Goal: Task Accomplishment & Management: Manage account settings

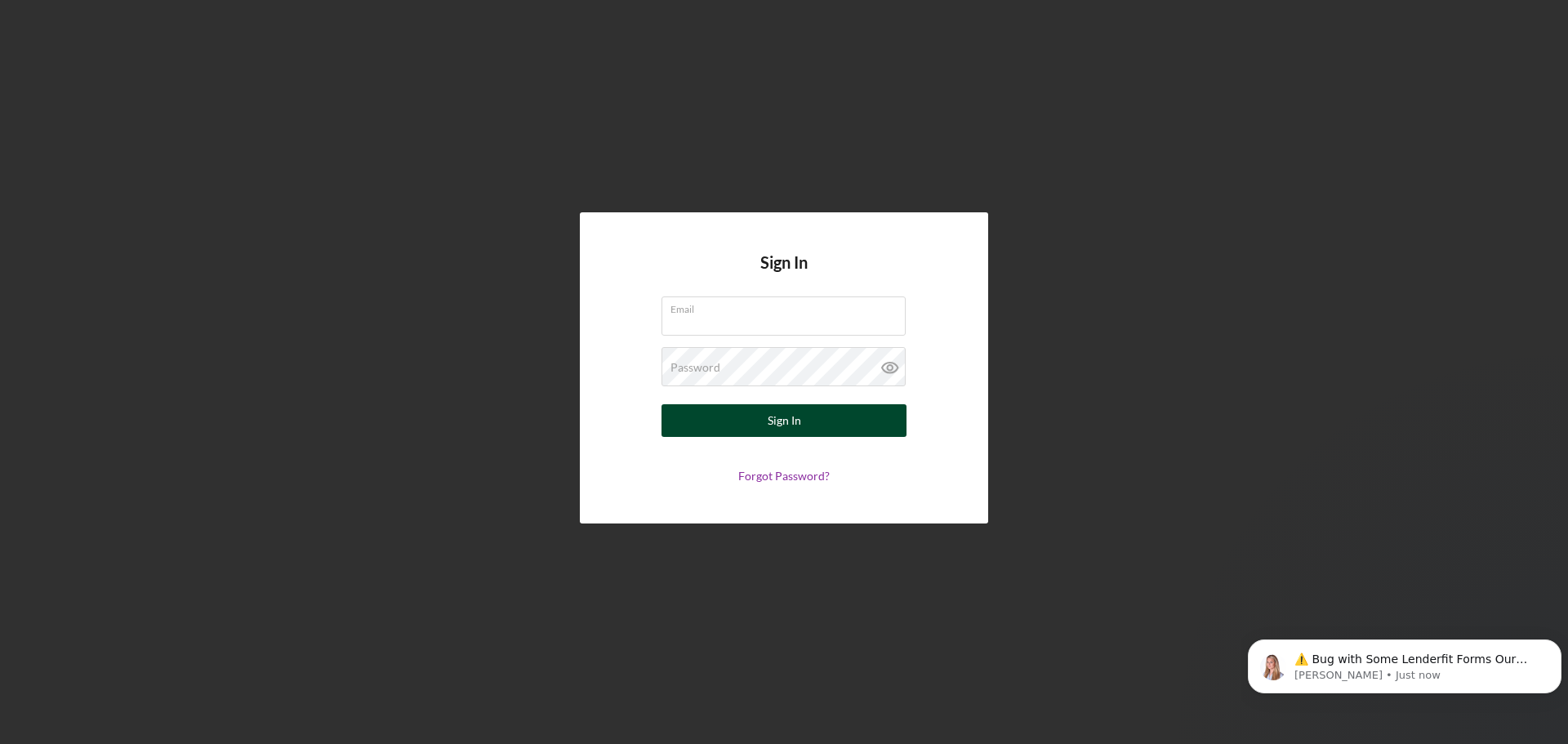
type input "[PERSON_NAME][EMAIL_ADDRESS][DOMAIN_NAME]"
click at [753, 414] on button "Sign In" at bounding box center [784, 420] width 245 height 33
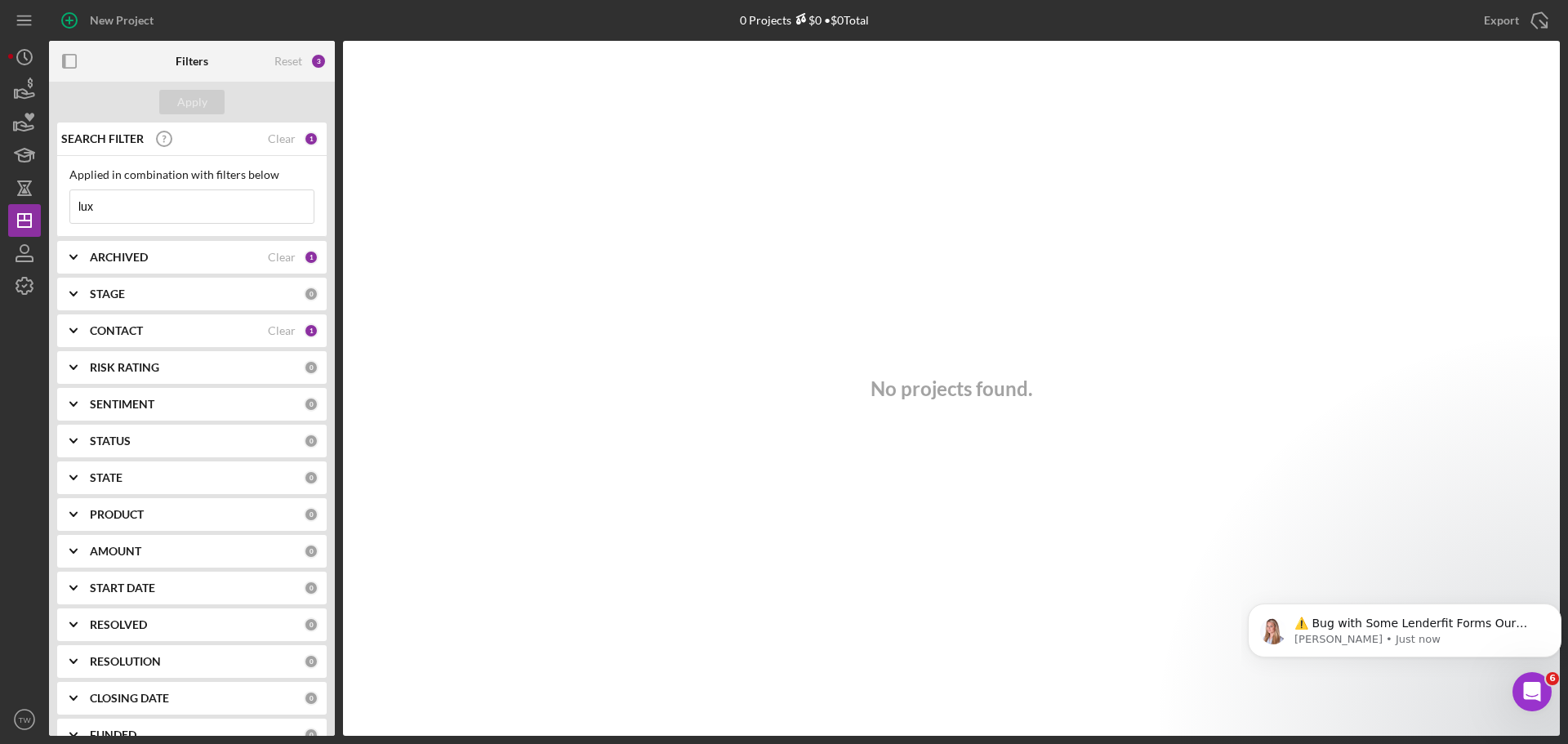
drag, startPoint x: 137, startPoint y: 209, endPoint x: -467, endPoint y: 209, distance: 604.0
click at [0, 209] on html "New Project 0 Projects $0 • $0 Total lux Export Icon/Export Filters Reset 3 App…" at bounding box center [784, 372] width 1568 height 744
type input "onpar"
click at [17, 90] on polygon "button" at bounding box center [16, 94] width 2 height 8
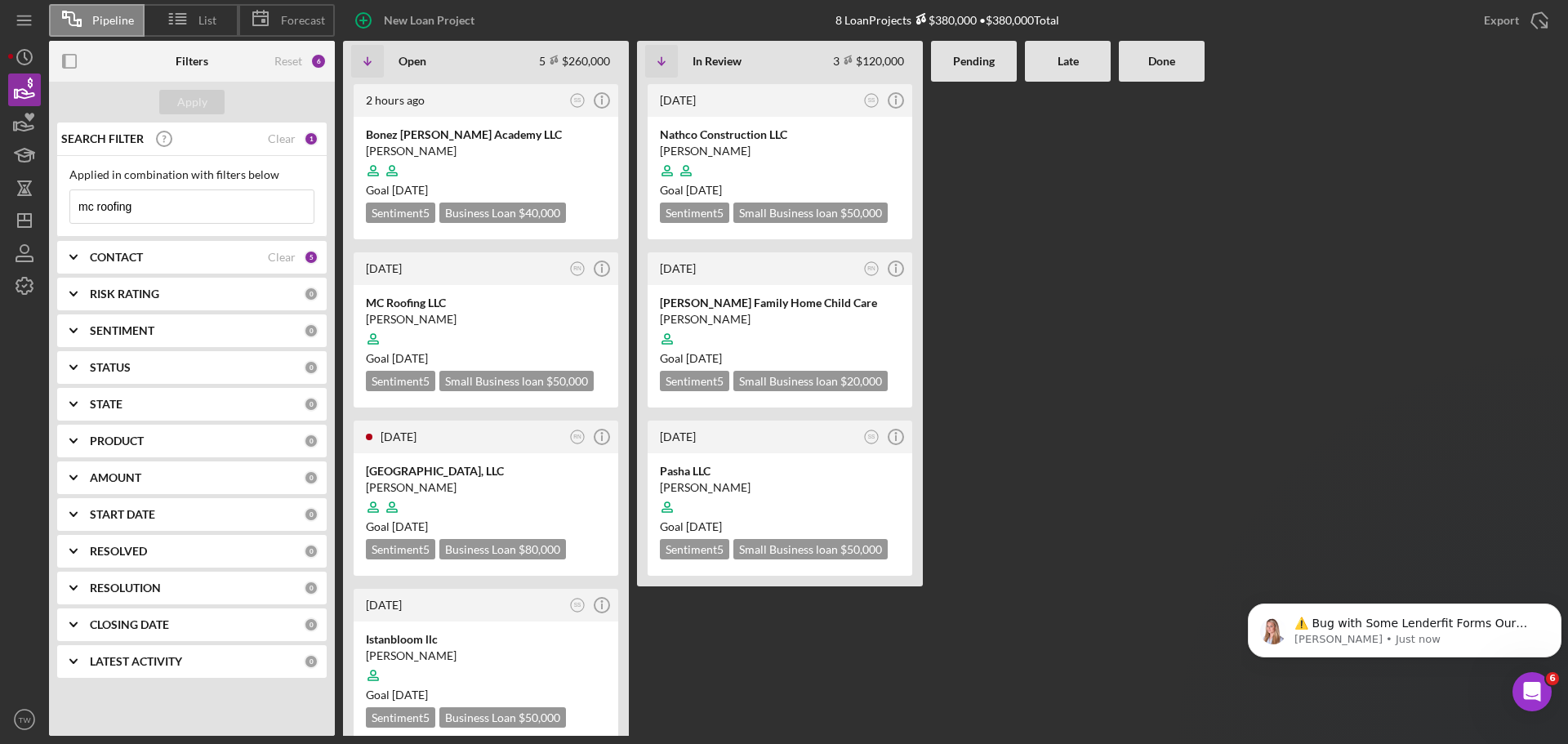
drag, startPoint x: 226, startPoint y: 202, endPoint x: -183, endPoint y: 217, distance: 409.3
click at [0, 217] on html "Pipeline List Forecast New Loan Project 8 Loan Projects $380,000 • $380,000 Tot…" at bounding box center [784, 372] width 1568 height 744
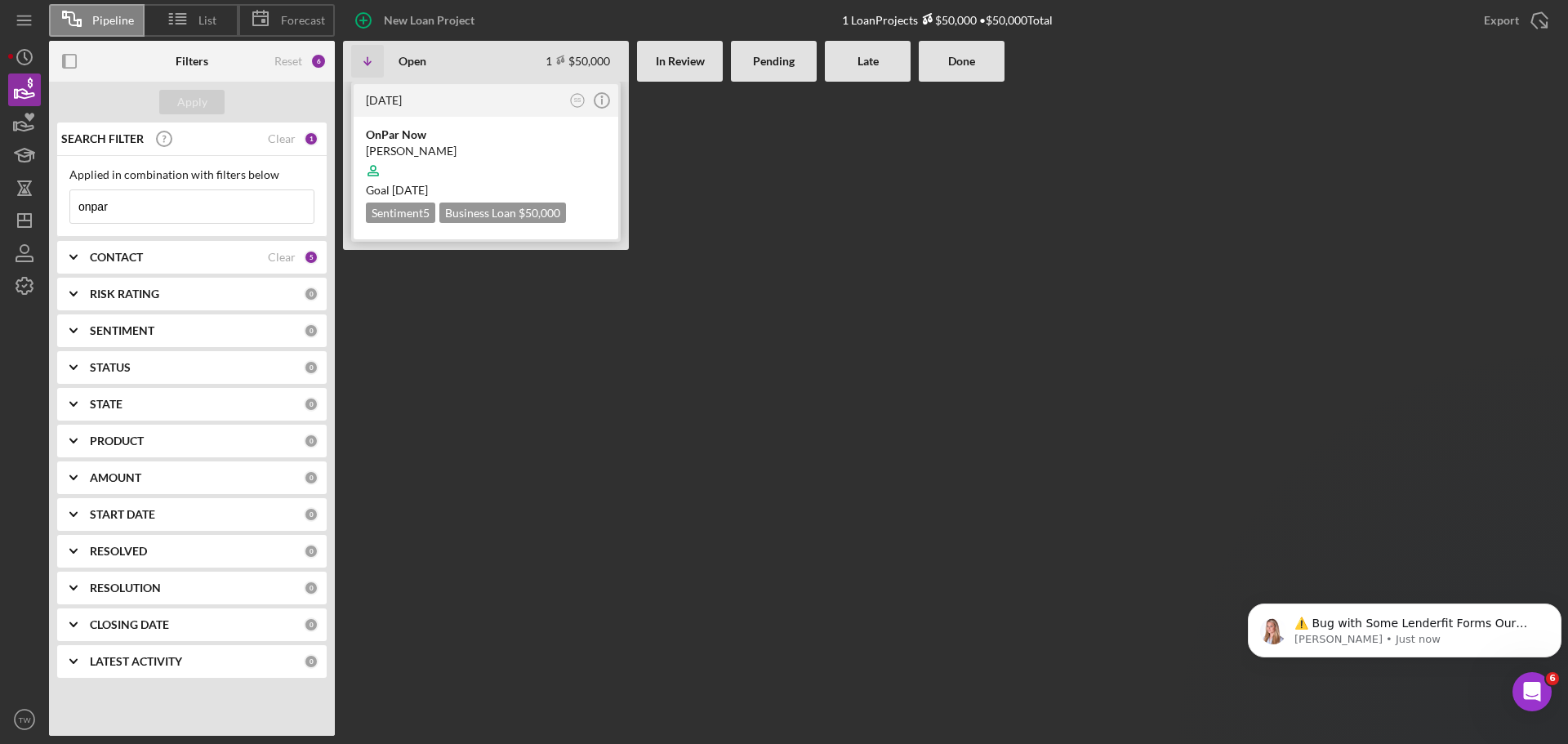
type input "onpar"
click at [483, 164] on div at bounding box center [485, 170] width 240 height 31
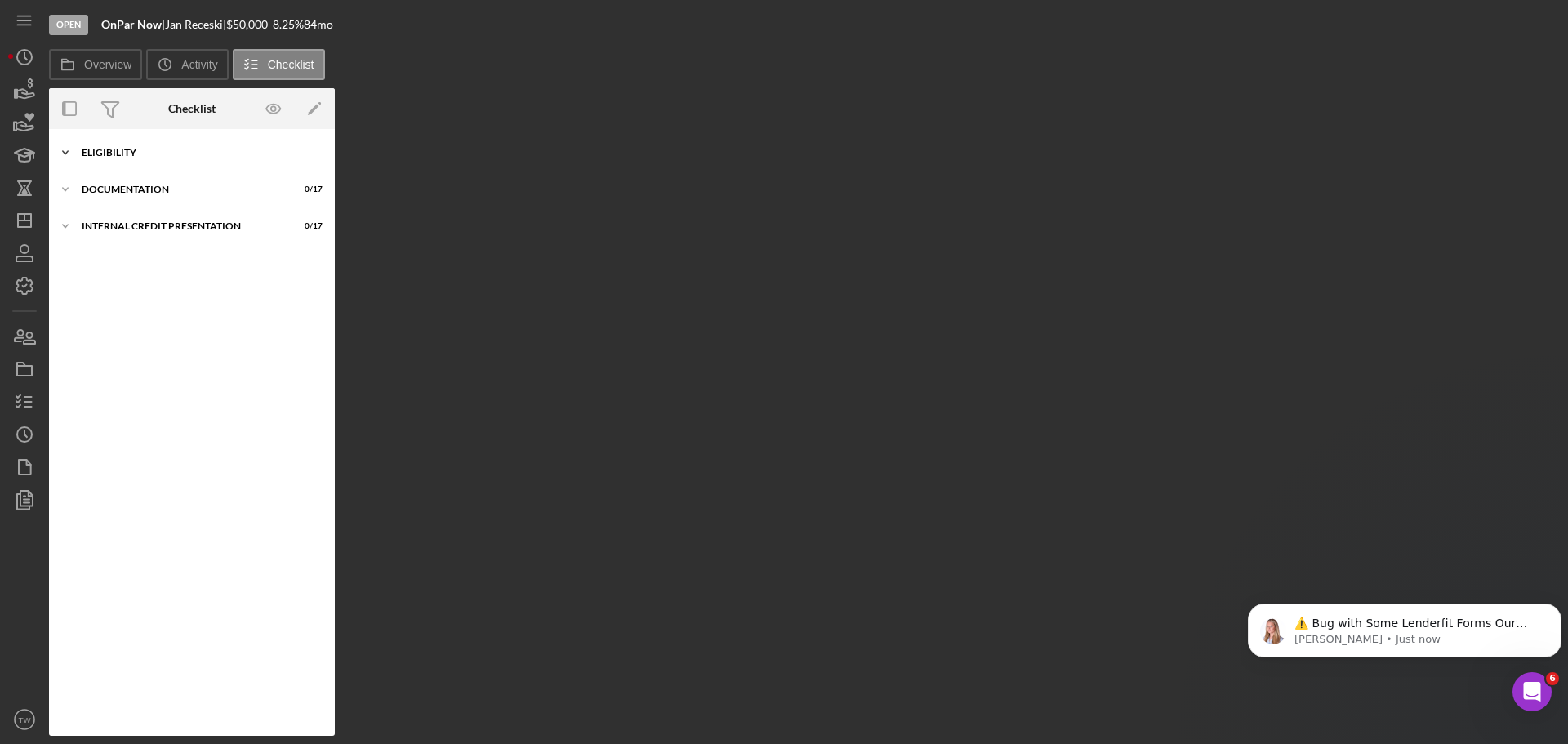
click at [143, 152] on div "Eligibility" at bounding box center [199, 153] width 233 height 10
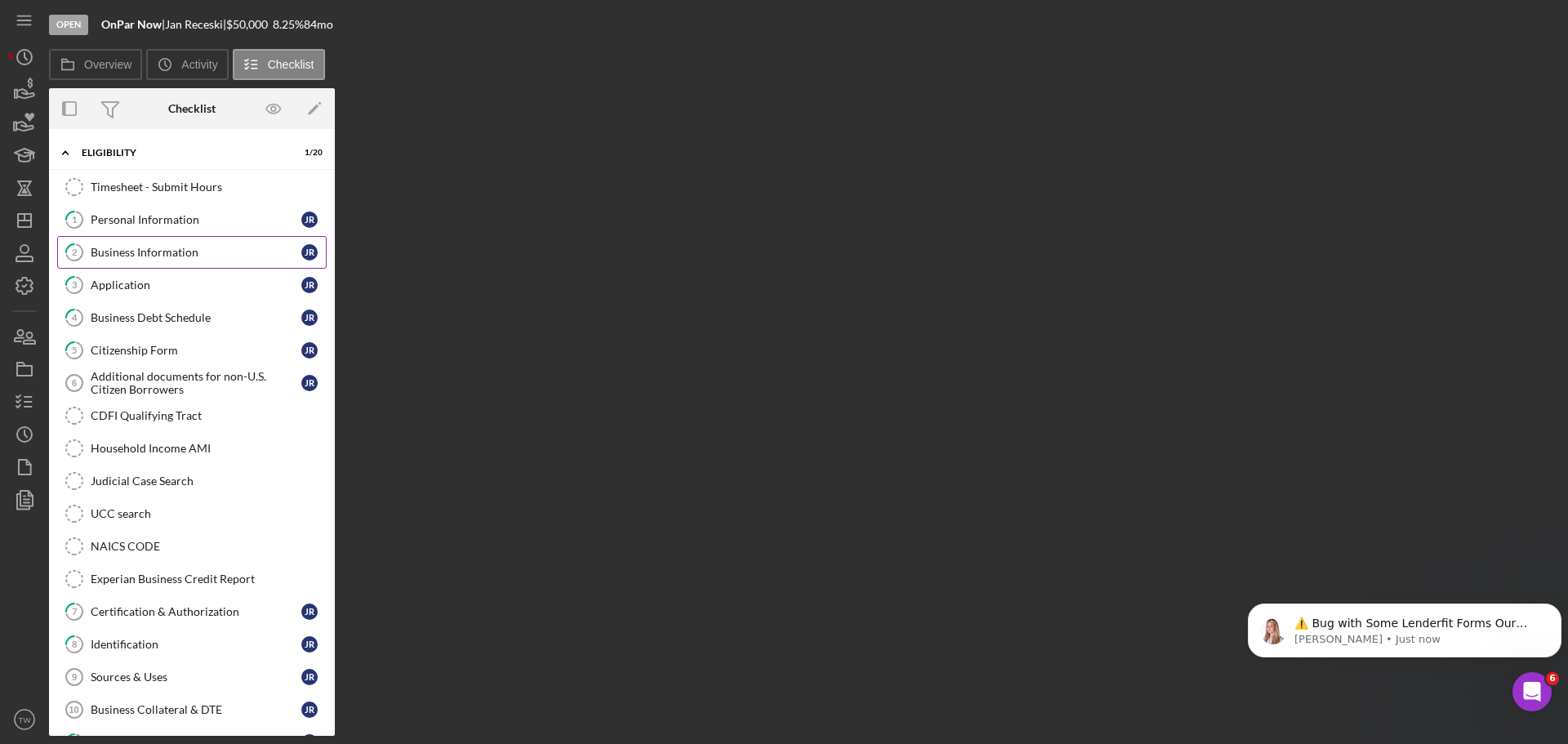
click at [159, 249] on div "Business Information" at bounding box center [196, 252] width 210 height 13
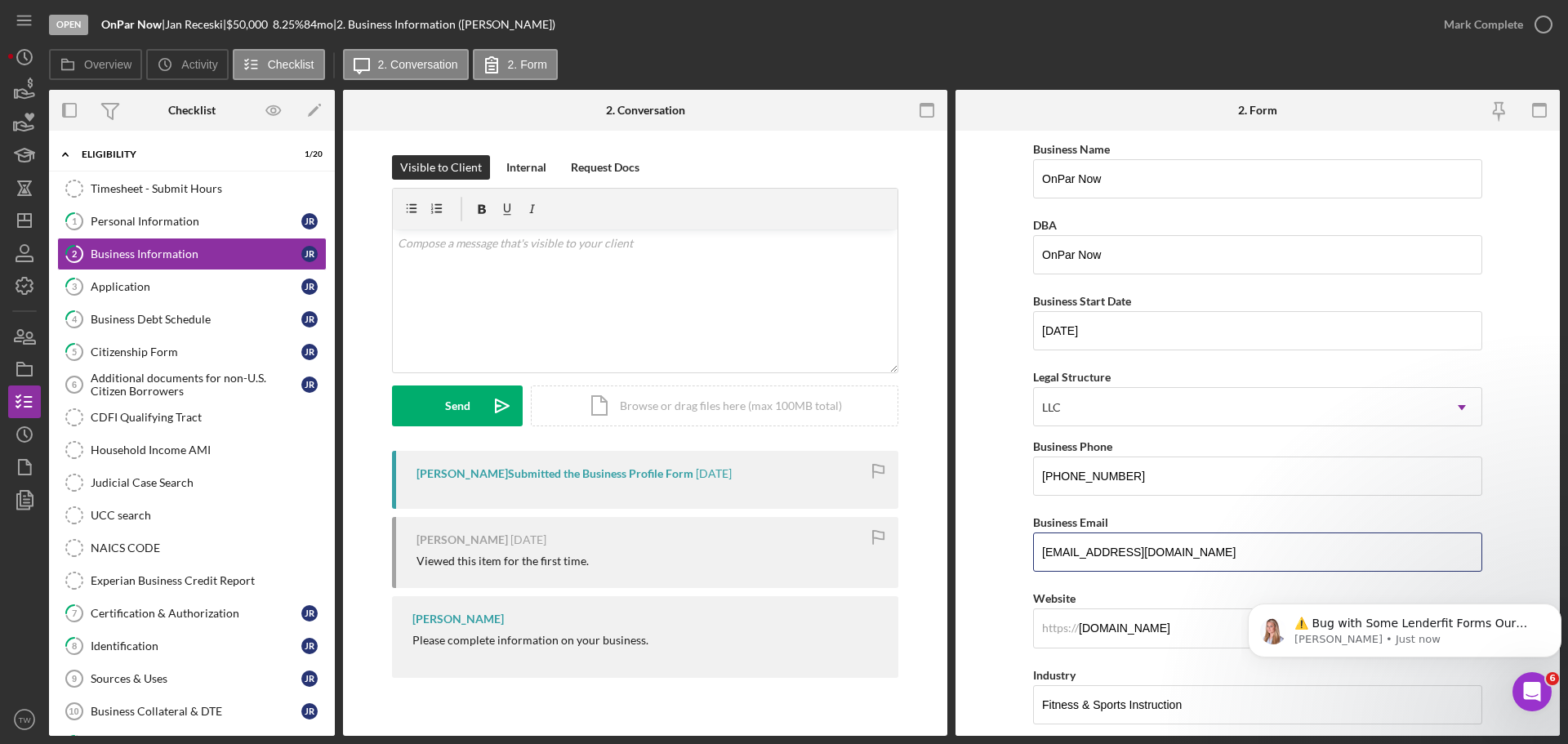
drag, startPoint x: 1209, startPoint y: 557, endPoint x: 768, endPoint y: 545, distance: 441.2
click at [805, 555] on div "Overview Internal Workflow Stage Open Icon/Dropdown Arrow Archive (can unarchiv…" at bounding box center [804, 413] width 1511 height 646
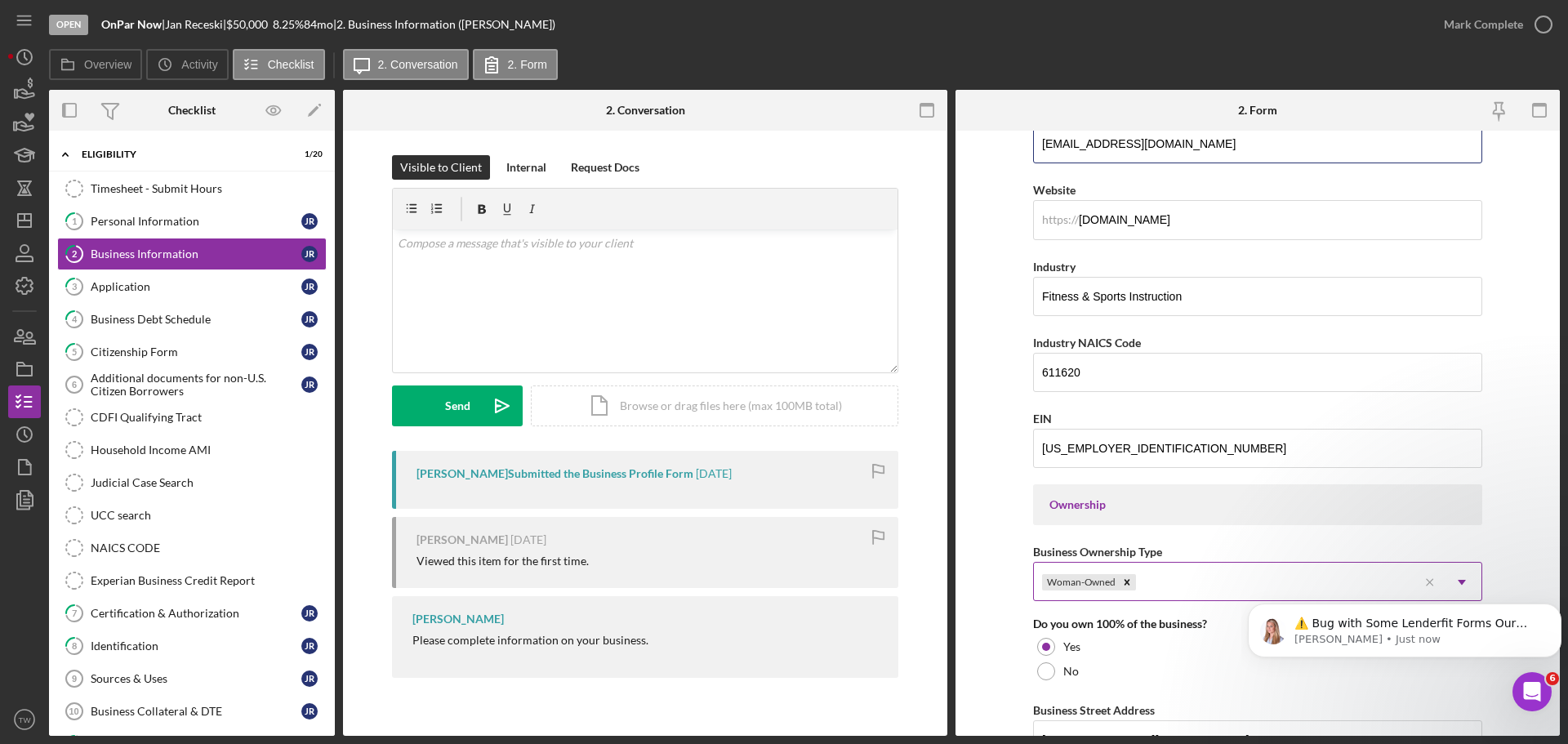
scroll to position [653, 0]
